Goal: Use online tool/utility: Utilize a website feature to perform a specific function

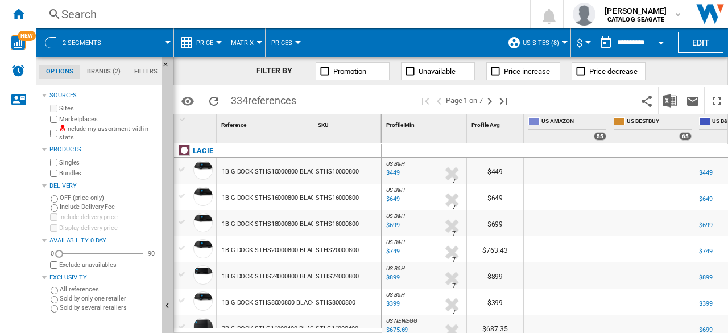
click at [710, 43] on button "Edit" at bounding box center [700, 42] width 45 height 21
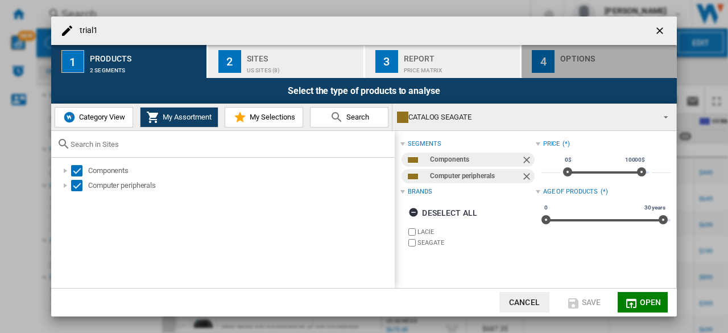
click at [577, 67] on div "trial1 1 ..." at bounding box center [616, 67] width 112 height 12
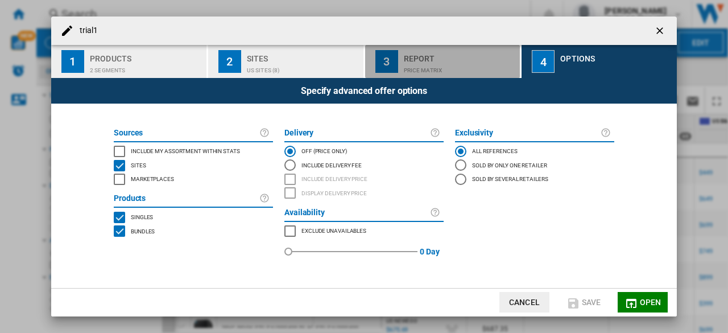
click at [440, 65] on div "Price Matrix" at bounding box center [460, 67] width 112 height 12
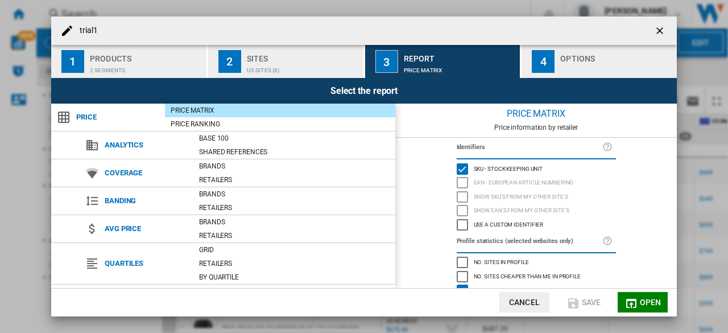
scroll to position [139, 0]
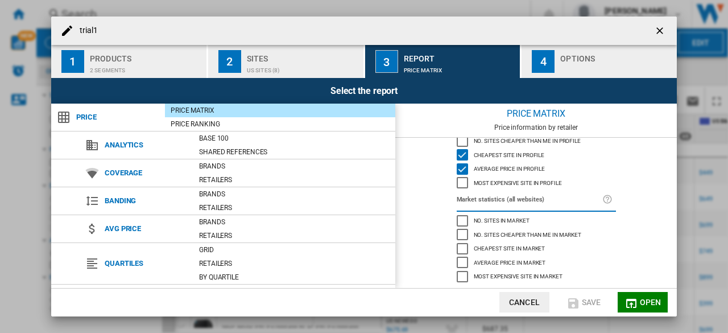
click at [462, 247] on div "Cheapest site in market" at bounding box center [461, 248] width 11 height 11
click at [460, 256] on div "Average price in market" at bounding box center [461, 261] width 11 height 11
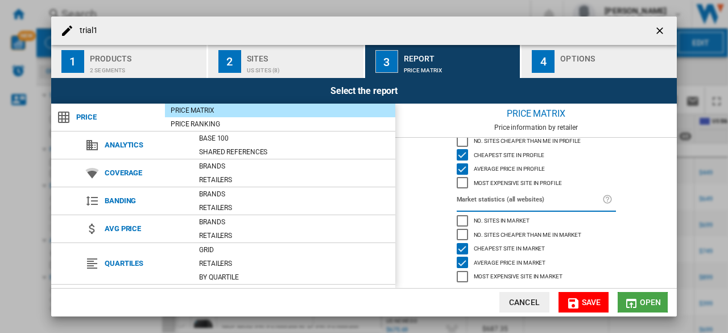
click at [637, 303] on md-icon "trial1 1 ..." at bounding box center [631, 303] width 14 height 14
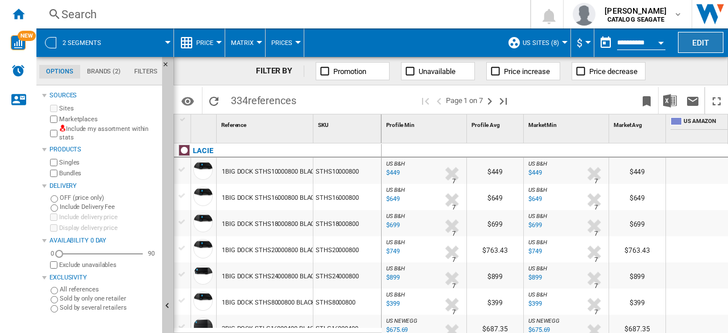
click at [699, 47] on button "Edit" at bounding box center [700, 42] width 45 height 21
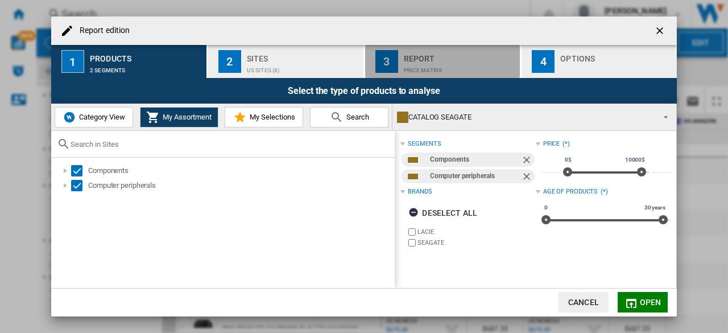
click at [471, 65] on div "Price Matrix" at bounding box center [460, 67] width 112 height 12
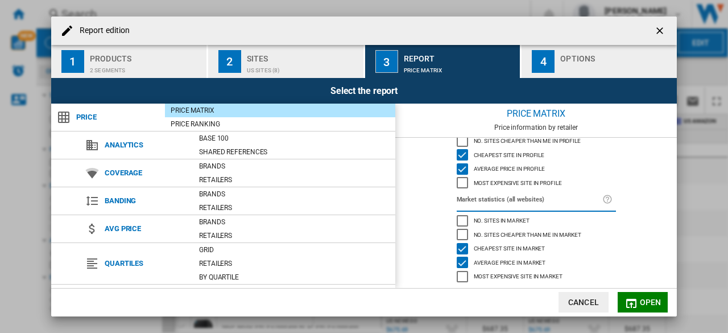
scroll to position [139, 0]
click at [460, 249] on div "Cheapest site in market" at bounding box center [461, 248] width 11 height 11
click at [462, 262] on div "Average price in market" at bounding box center [461, 261] width 11 height 11
click at [646, 306] on span "Open" at bounding box center [650, 301] width 22 height 9
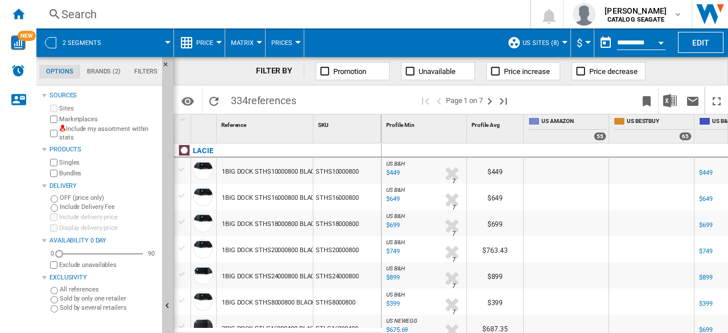
click at [246, 44] on span "Matrix" at bounding box center [242, 42] width 23 height 7
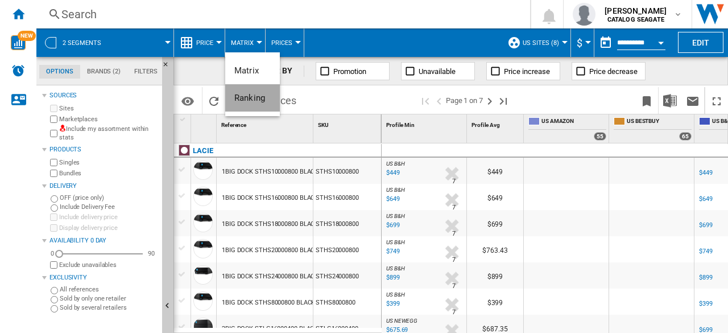
click at [251, 100] on span "Ranking" at bounding box center [249, 98] width 31 height 10
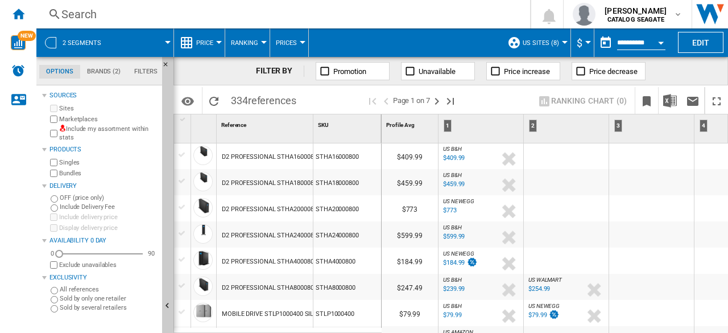
scroll to position [0, 57]
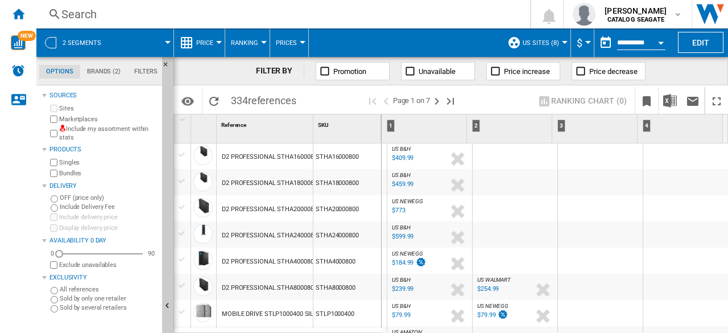
click at [472, 127] on div "2" at bounding box center [476, 125] width 8 height 13
click at [252, 46] on button "Ranking" at bounding box center [247, 42] width 33 height 28
click at [255, 70] on span "Matrix" at bounding box center [246, 70] width 24 height 10
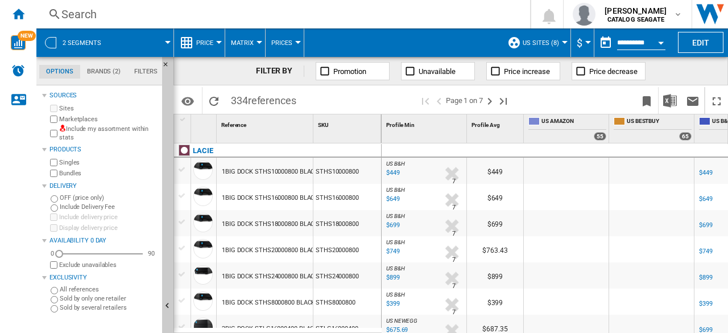
click at [242, 44] on span "Matrix" at bounding box center [242, 42] width 23 height 7
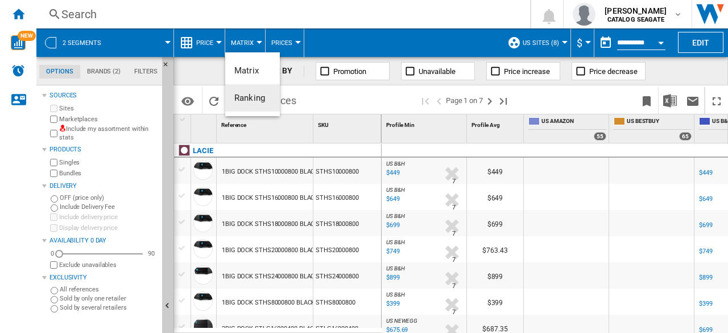
click at [255, 98] on span "Ranking" at bounding box center [249, 98] width 31 height 10
